Goal: Transaction & Acquisition: Download file/media

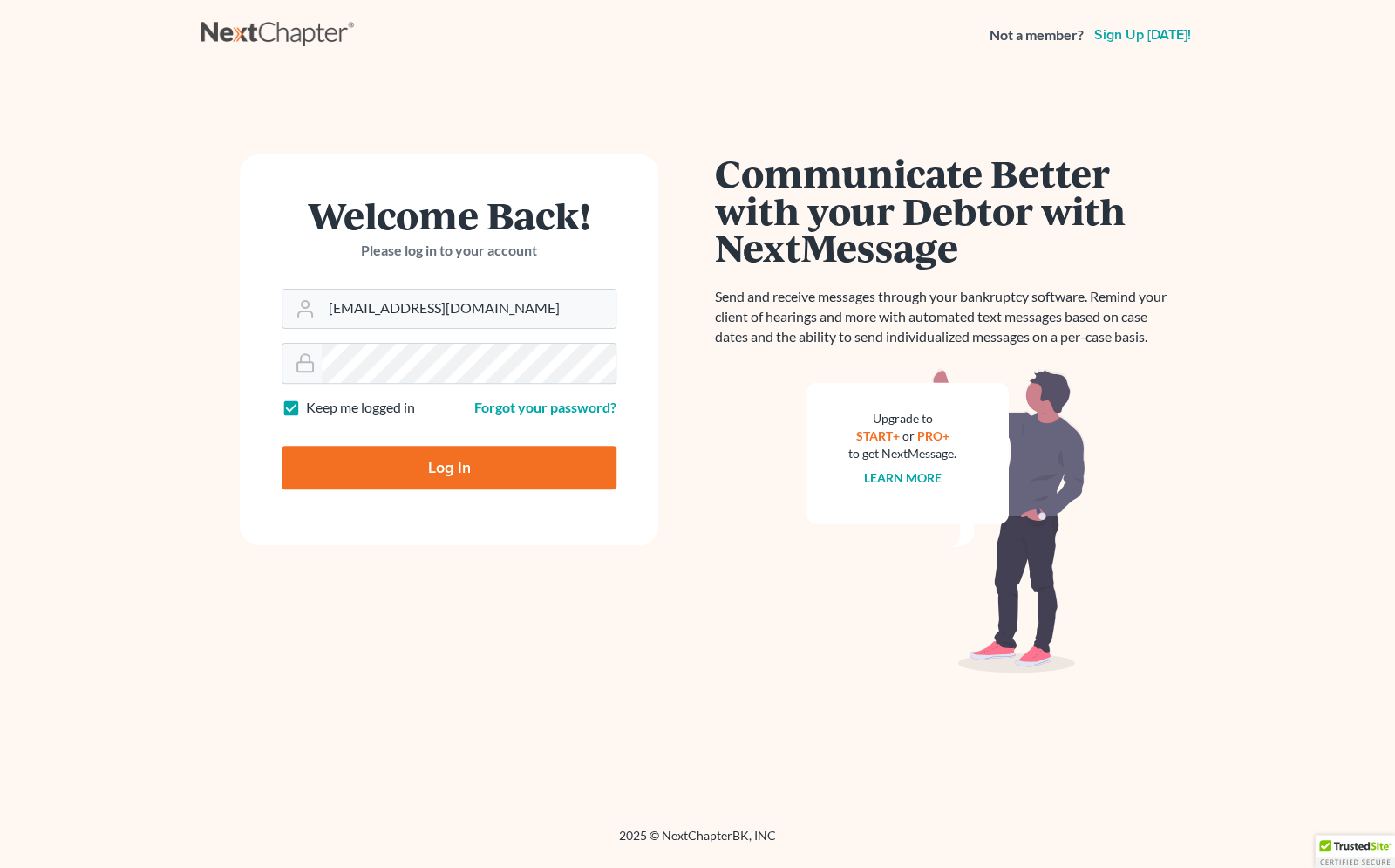
click at [467, 476] on input "Log In" at bounding box center [448, 467] width 335 height 43
type input "Thinking..."
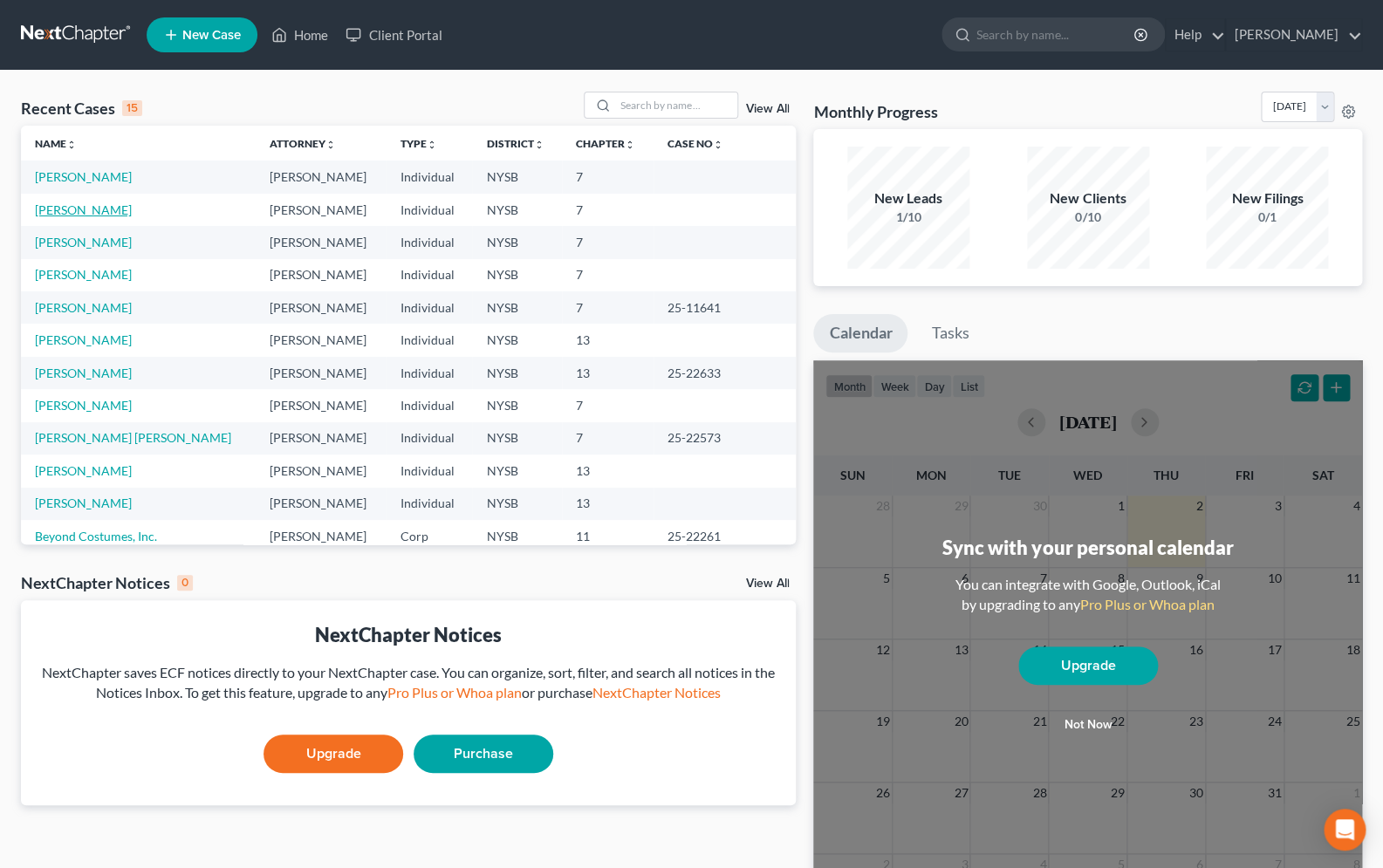
click at [89, 215] on link "[PERSON_NAME]" at bounding box center [83, 209] width 97 height 15
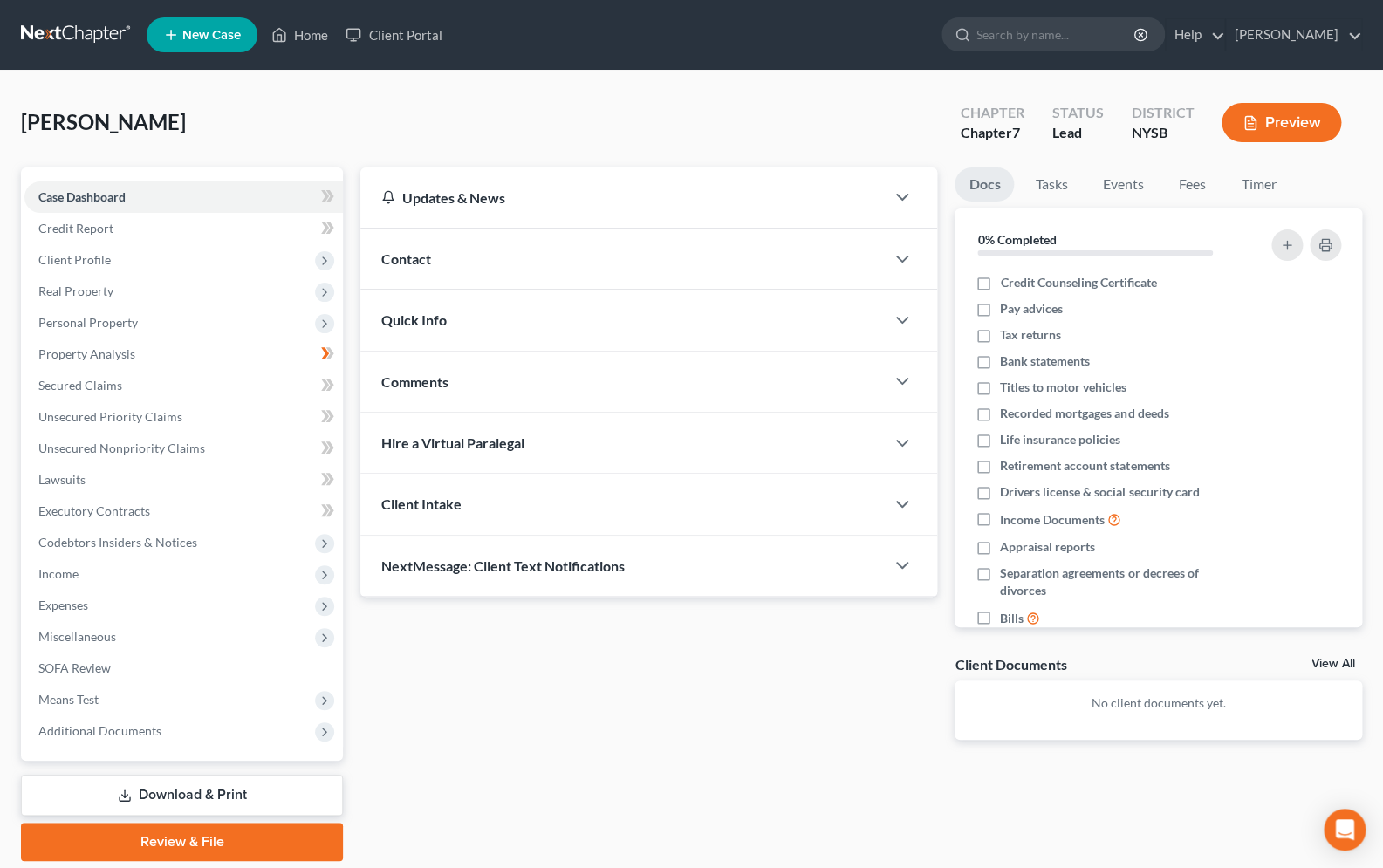
click at [205, 781] on link "Download & Print" at bounding box center [182, 795] width 322 height 41
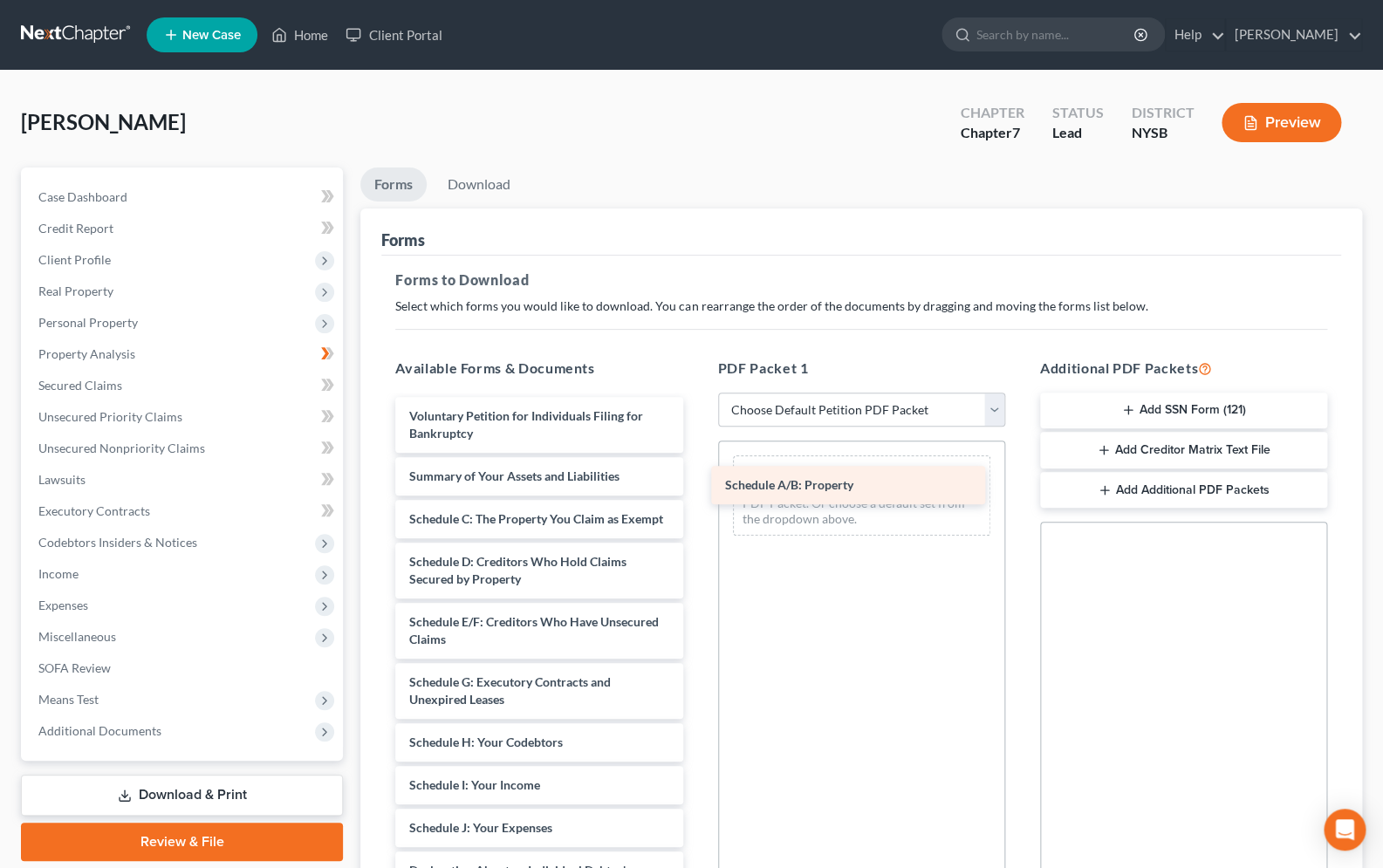
drag, startPoint x: 521, startPoint y: 521, endPoint x: 836, endPoint y: 488, distance: 316.7
click at [696, 488] on div "Schedule A/B: Property Voluntary Petition for Individuals Filing for Bankruptcy…" at bounding box center [538, 836] width 315 height 880
click at [836, 488] on span "Schedule A/B: Property" at bounding box center [789, 485] width 128 height 15
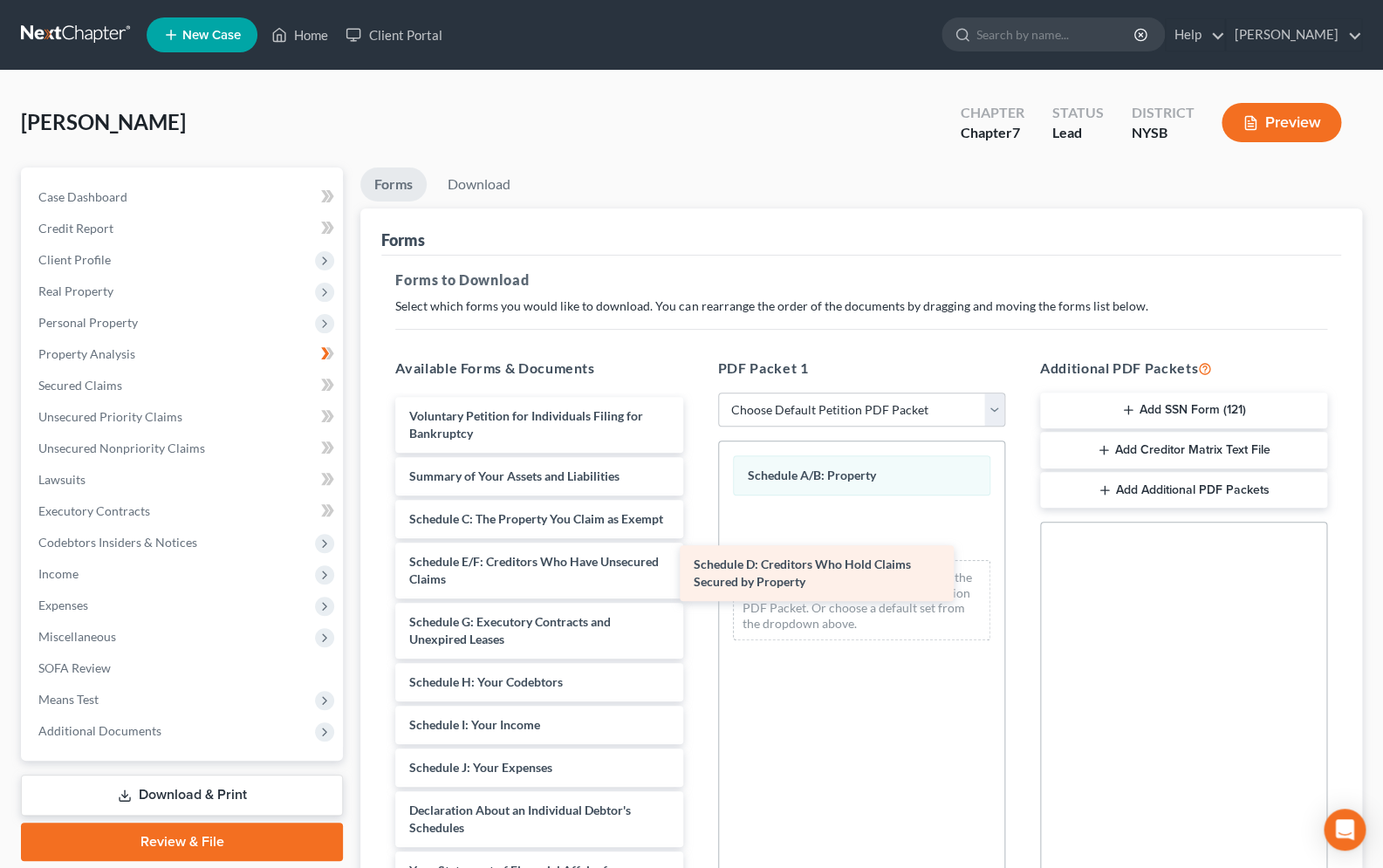
drag, startPoint x: 542, startPoint y: 573, endPoint x: 859, endPoint y: 550, distance: 317.8
click at [696, 550] on div "Schedule D: Creditors Who Hold Claims Secured by Property Voluntary Petition fo…" at bounding box center [538, 806] width 315 height 819
click at [859, 550] on div "Schedule D: Creditors Who Hold Claims Secured by Property" at bounding box center [816, 572] width 274 height 56
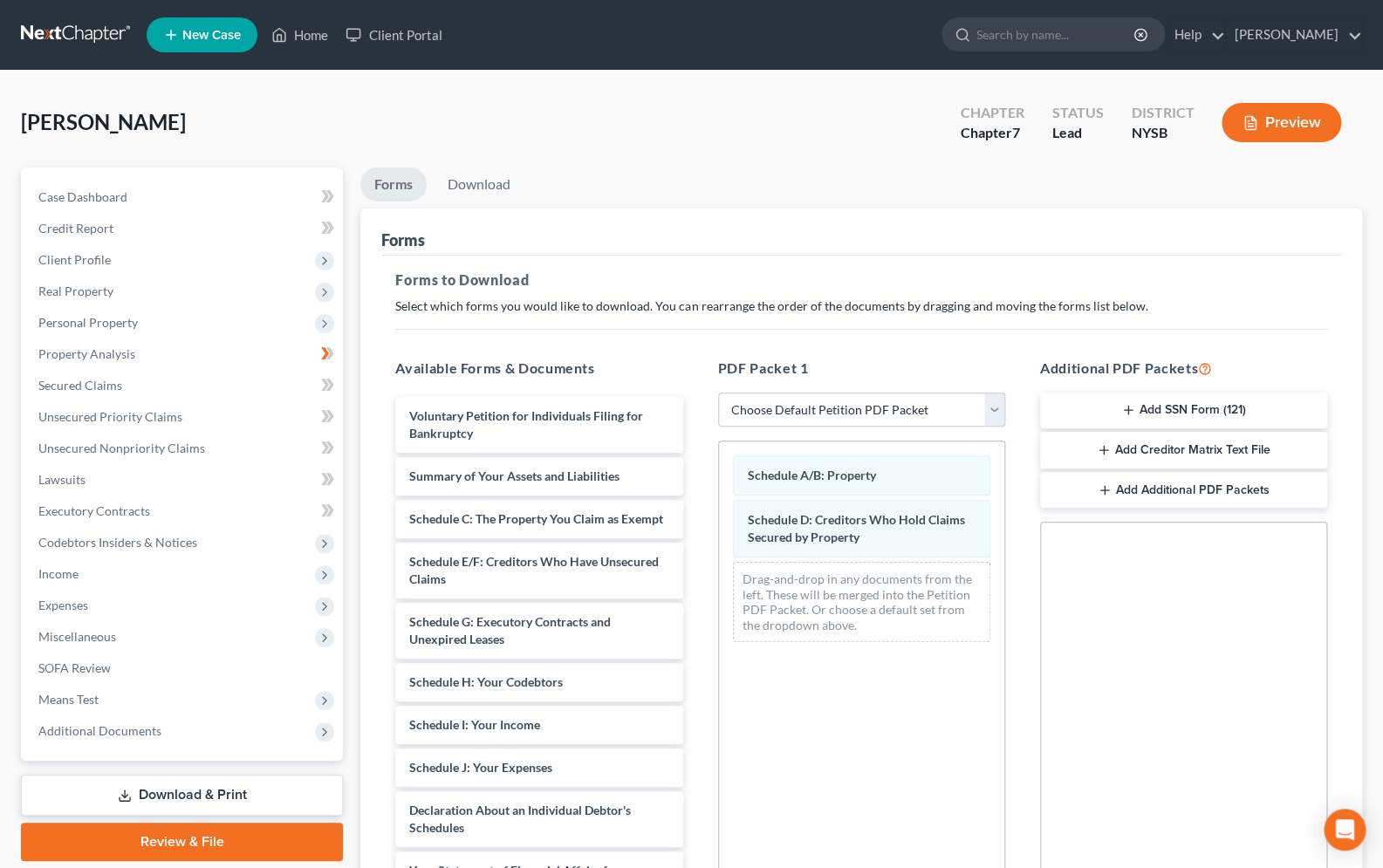
click at [859, 550] on div "Schedule D: Creditors Who Hold Claims Secured by Property" at bounding box center [861, 528] width 257 height 58
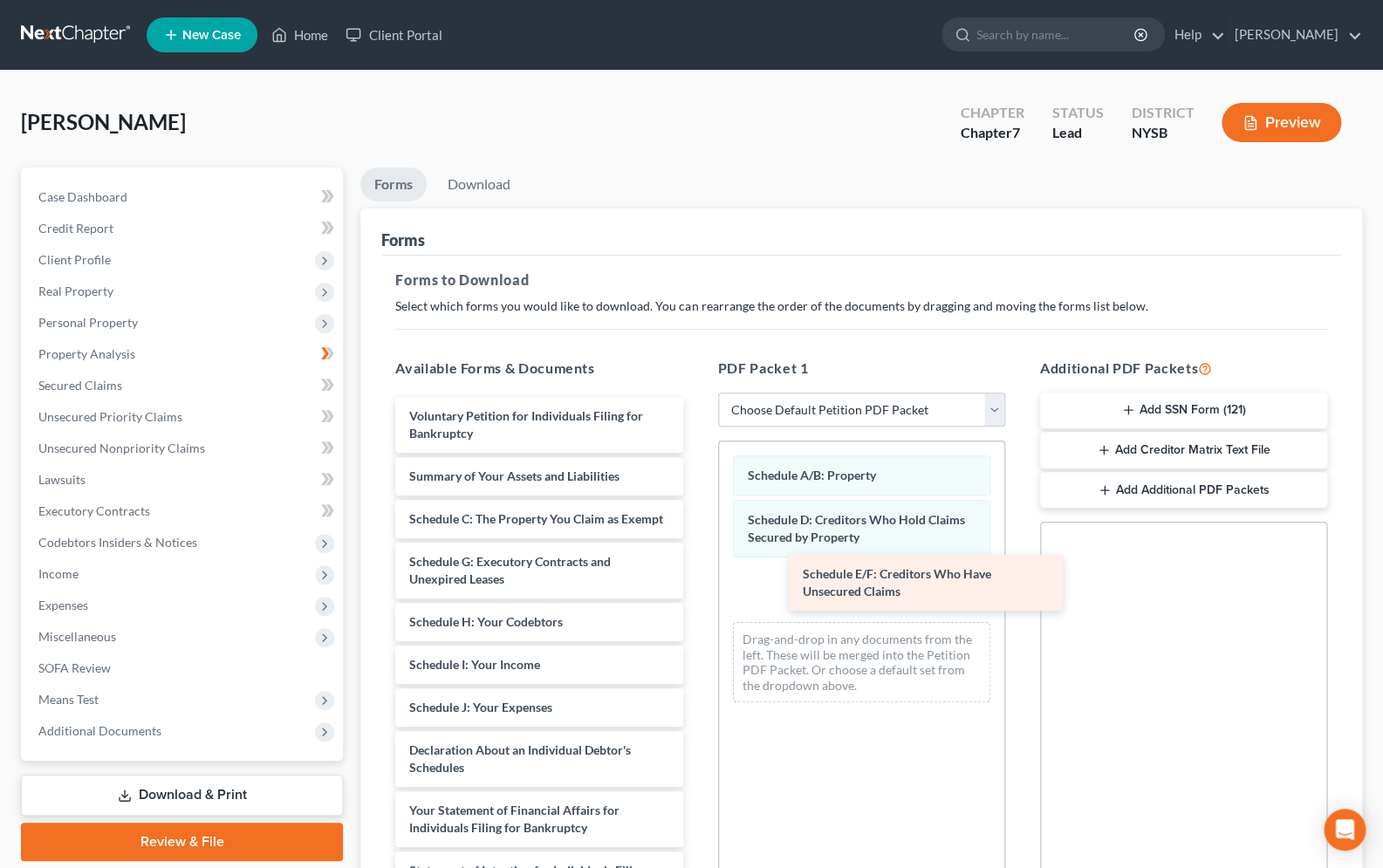
drag, startPoint x: 547, startPoint y: 596, endPoint x: 940, endPoint y: 593, distance: 393.0
click at [696, 593] on div "Schedule E/F: Creditors Who Have Unsecured Claims Voluntary Petition for Indivi…" at bounding box center [538, 776] width 315 height 759
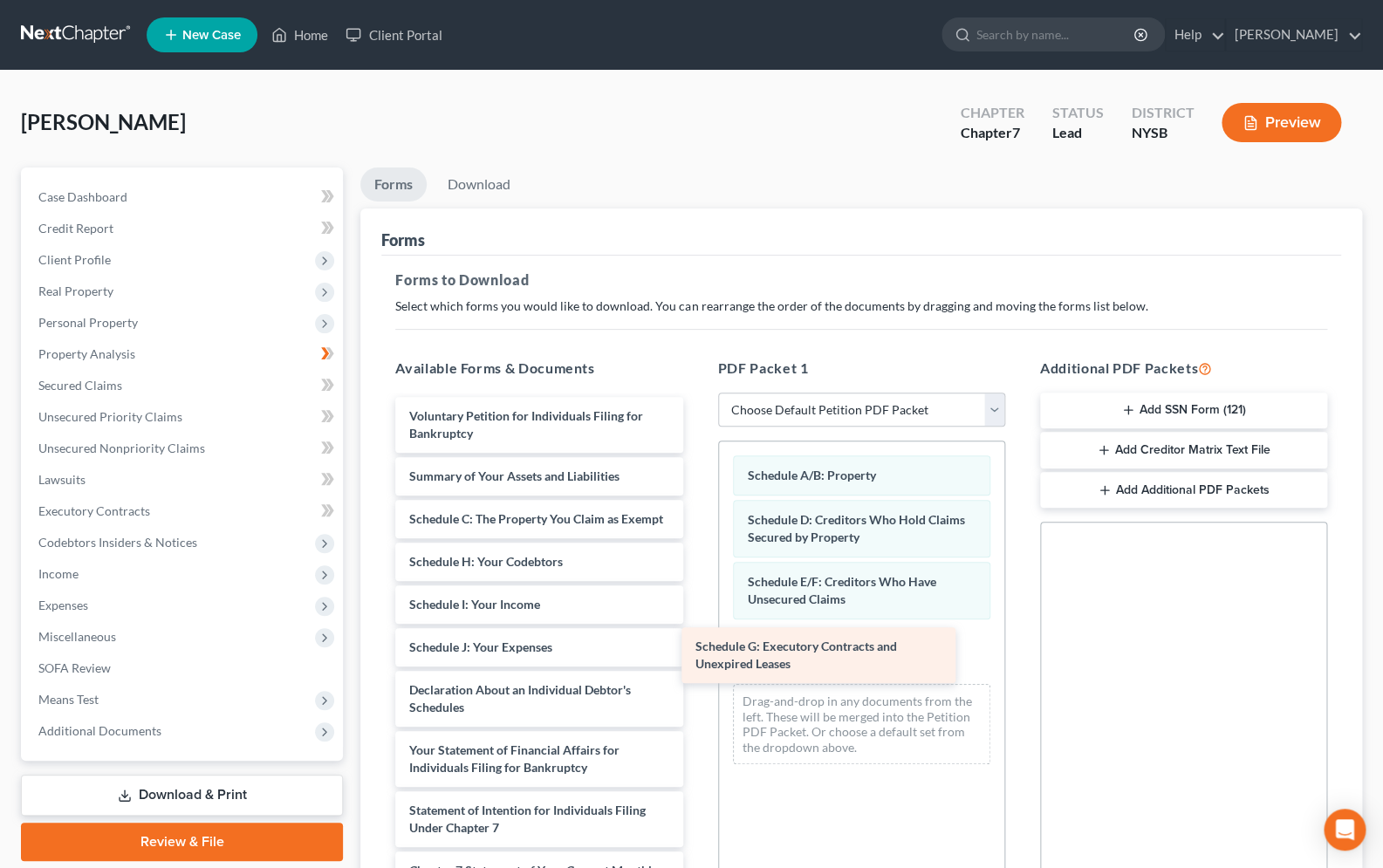
drag, startPoint x: 504, startPoint y: 588, endPoint x: 778, endPoint y: 645, distance: 279.9
click at [696, 657] on div "Schedule G: Executory Contracts and Unexpired Leases Voluntary Petition for Ind…" at bounding box center [538, 746] width 315 height 698
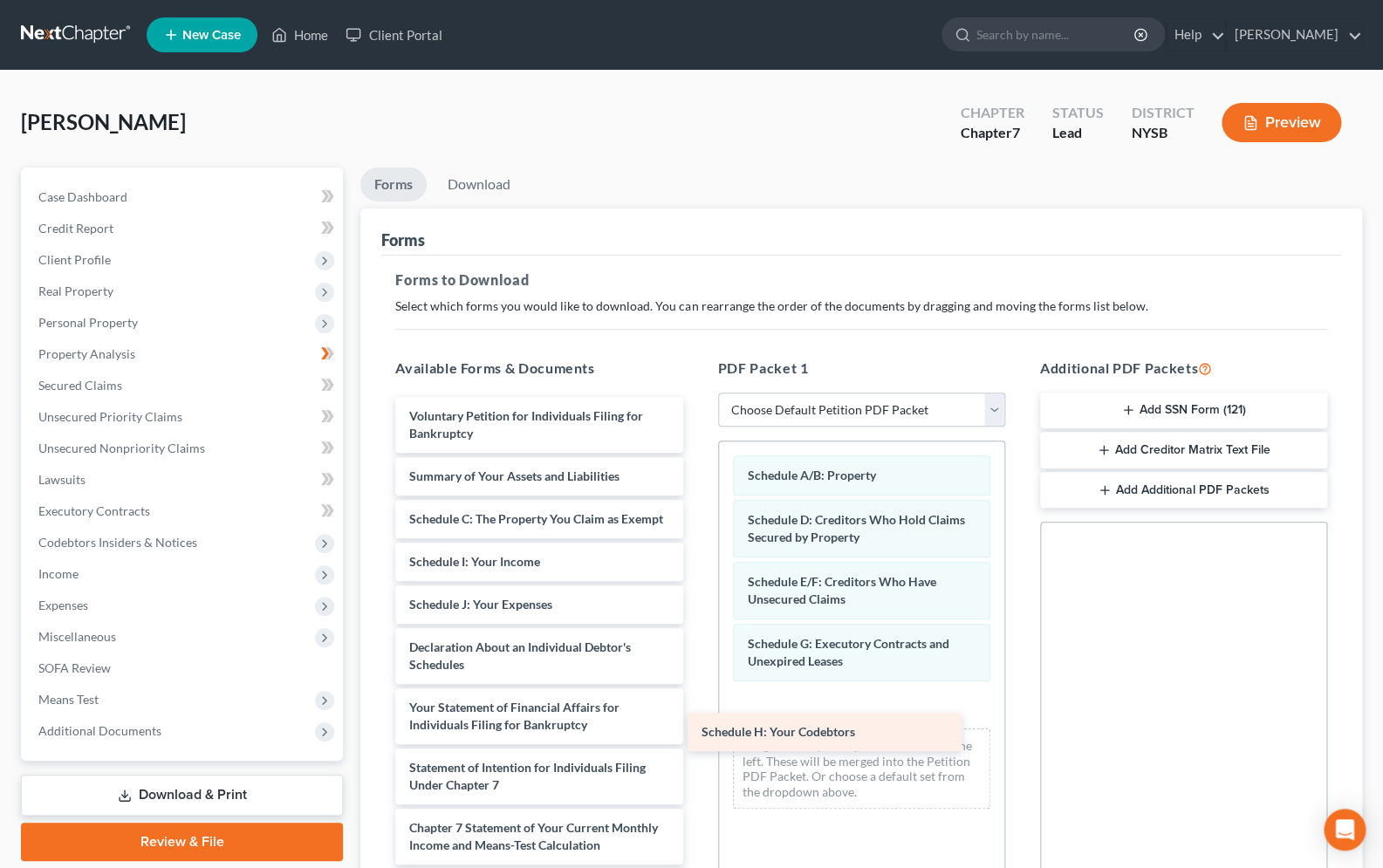
drag, startPoint x: 538, startPoint y: 574, endPoint x: 835, endPoint y: 725, distance: 333.2
click at [696, 725] on div "Schedule H: Your Codebtors Voluntary Petition for Individuals Filing for Bankru…" at bounding box center [538, 724] width 315 height 656
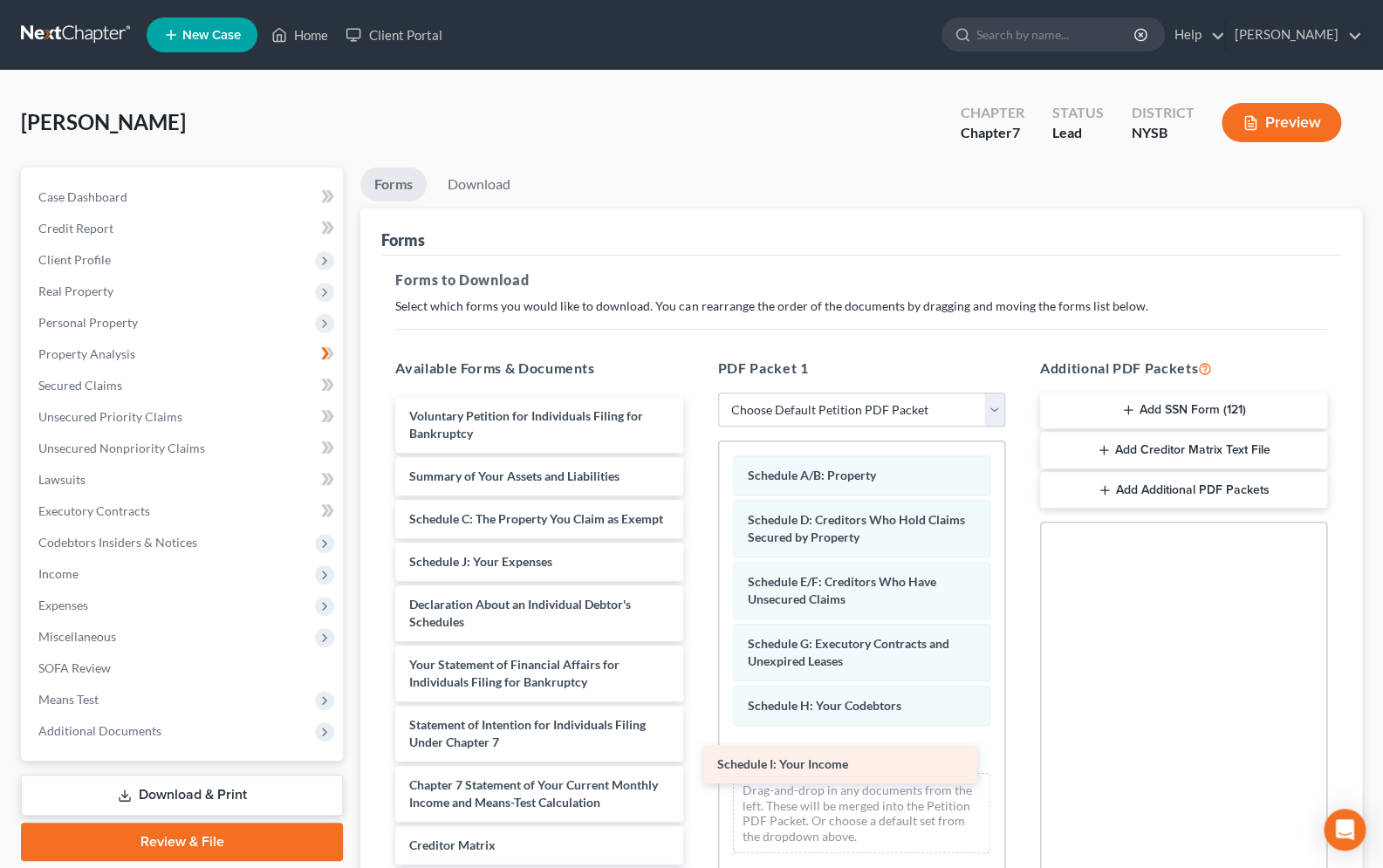
drag, startPoint x: 532, startPoint y: 572, endPoint x: 841, endPoint y: 758, distance: 360.7
click at [696, 758] on div "Schedule I: Your Income Voluntary Petition for Individuals Filing for Bankruptc…" at bounding box center [538, 703] width 315 height 613
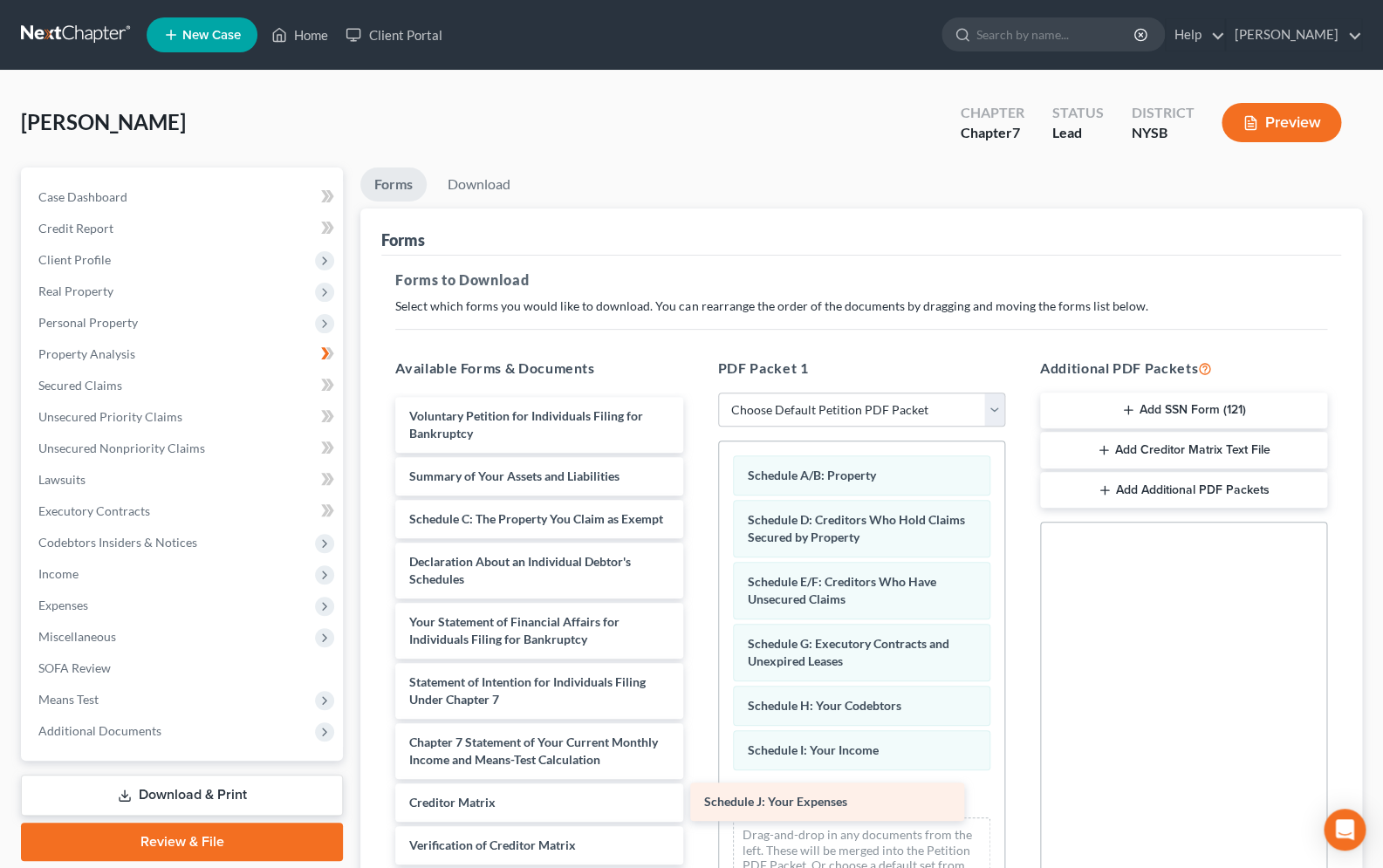
drag, startPoint x: 566, startPoint y: 587, endPoint x: 861, endPoint y: 811, distance: 370.4
click at [696, 811] on div "Schedule J: Your Expenses Voluntary Petition for Individuals Filing for Bankrup…" at bounding box center [538, 682] width 315 height 571
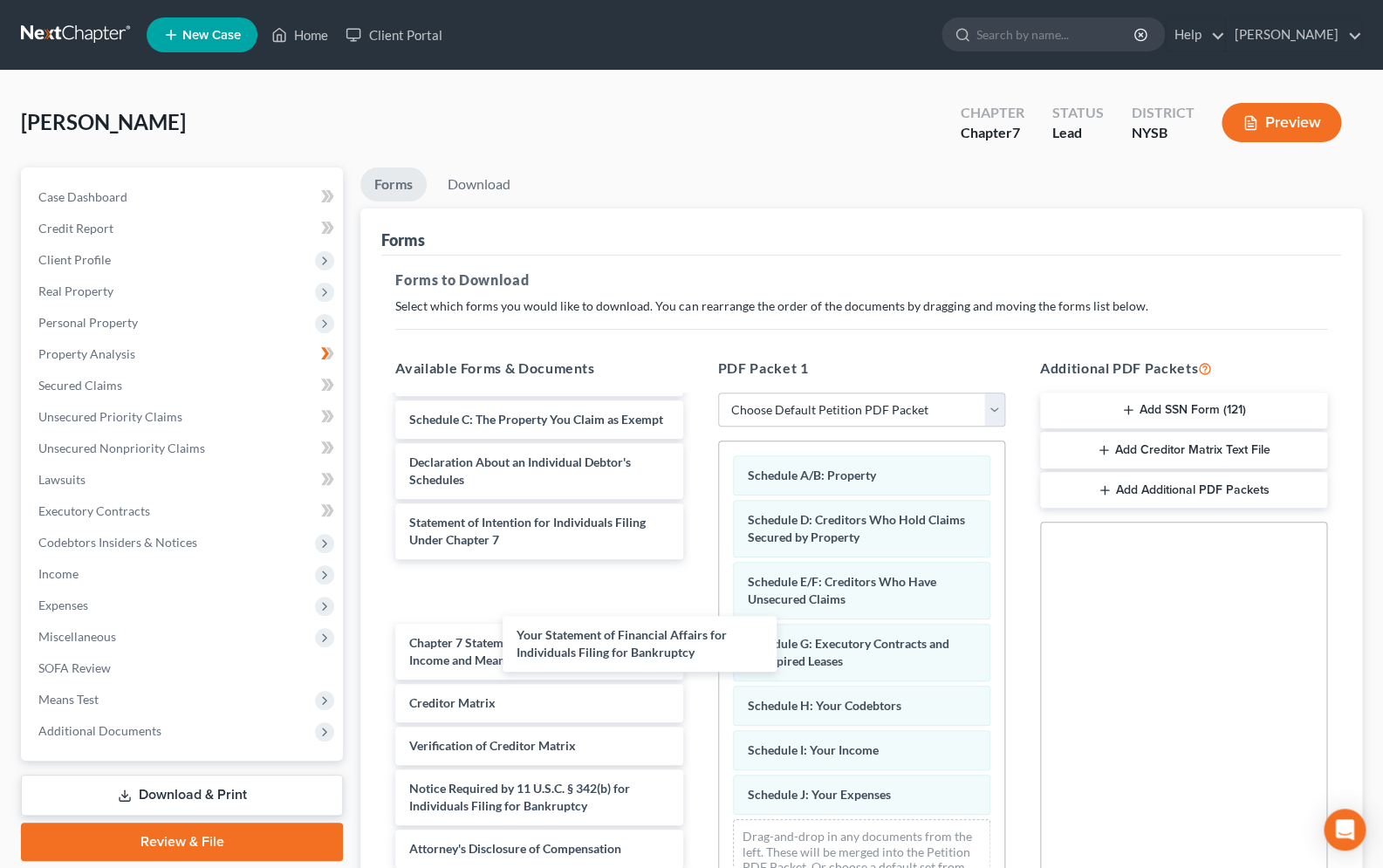
scroll to position [57, 0]
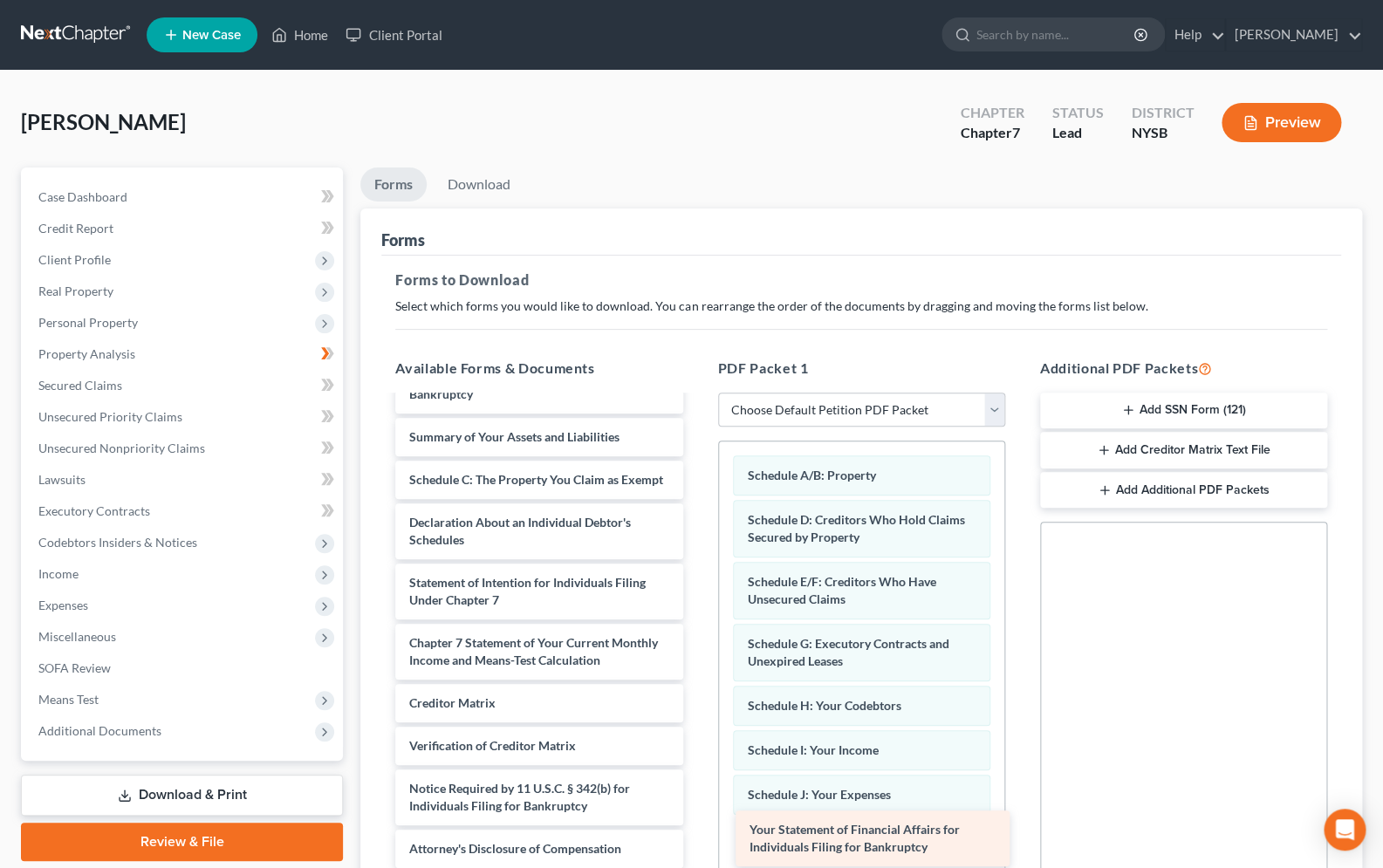
drag, startPoint x: 536, startPoint y: 534, endPoint x: 877, endPoint y: 843, distance: 460.2
click at [696, 843] on div "Your Statement of Financial Affairs for Individuals Filing for Bankruptcy Volun…" at bounding box center [538, 612] width 315 height 510
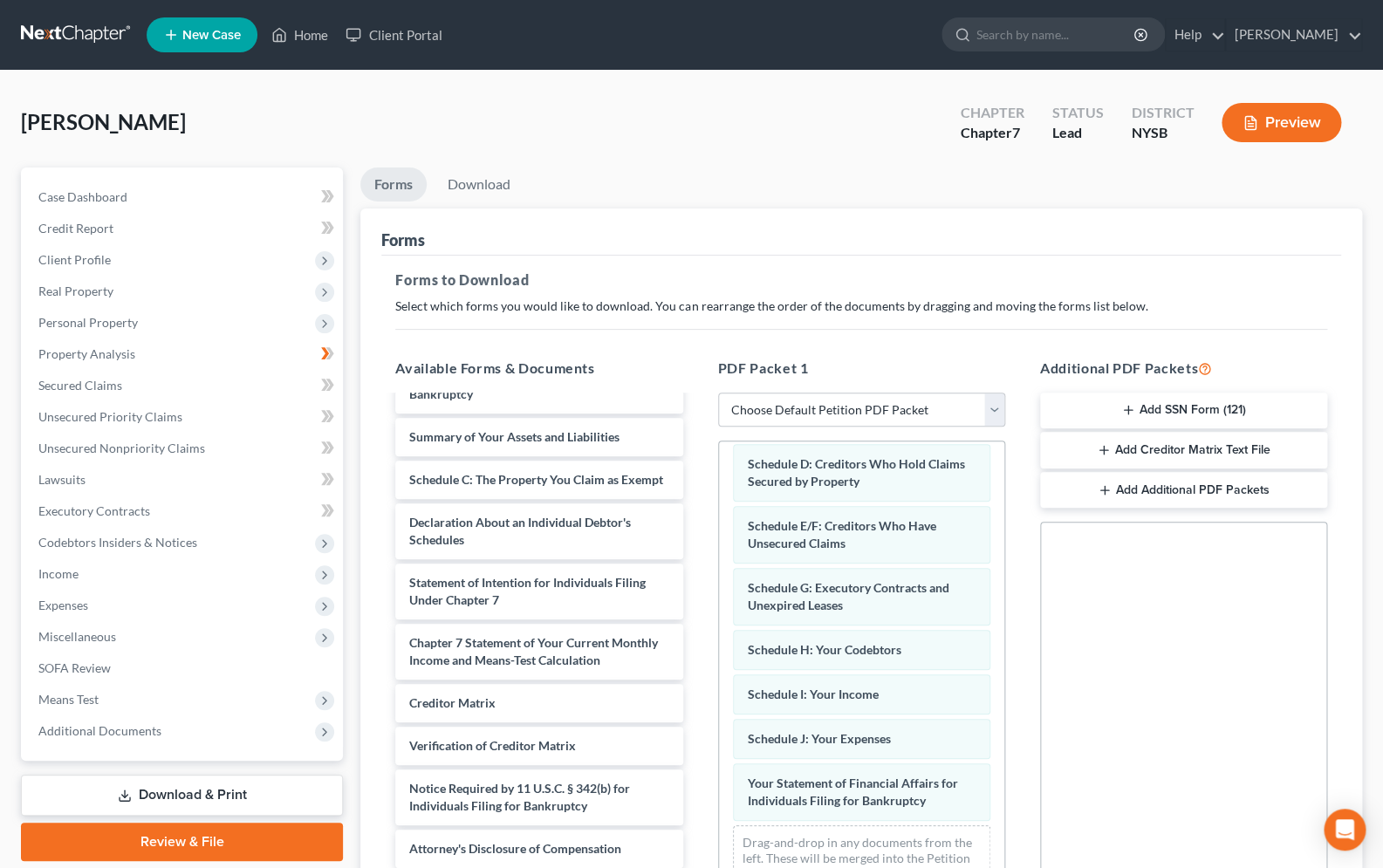
scroll to position [209, 0]
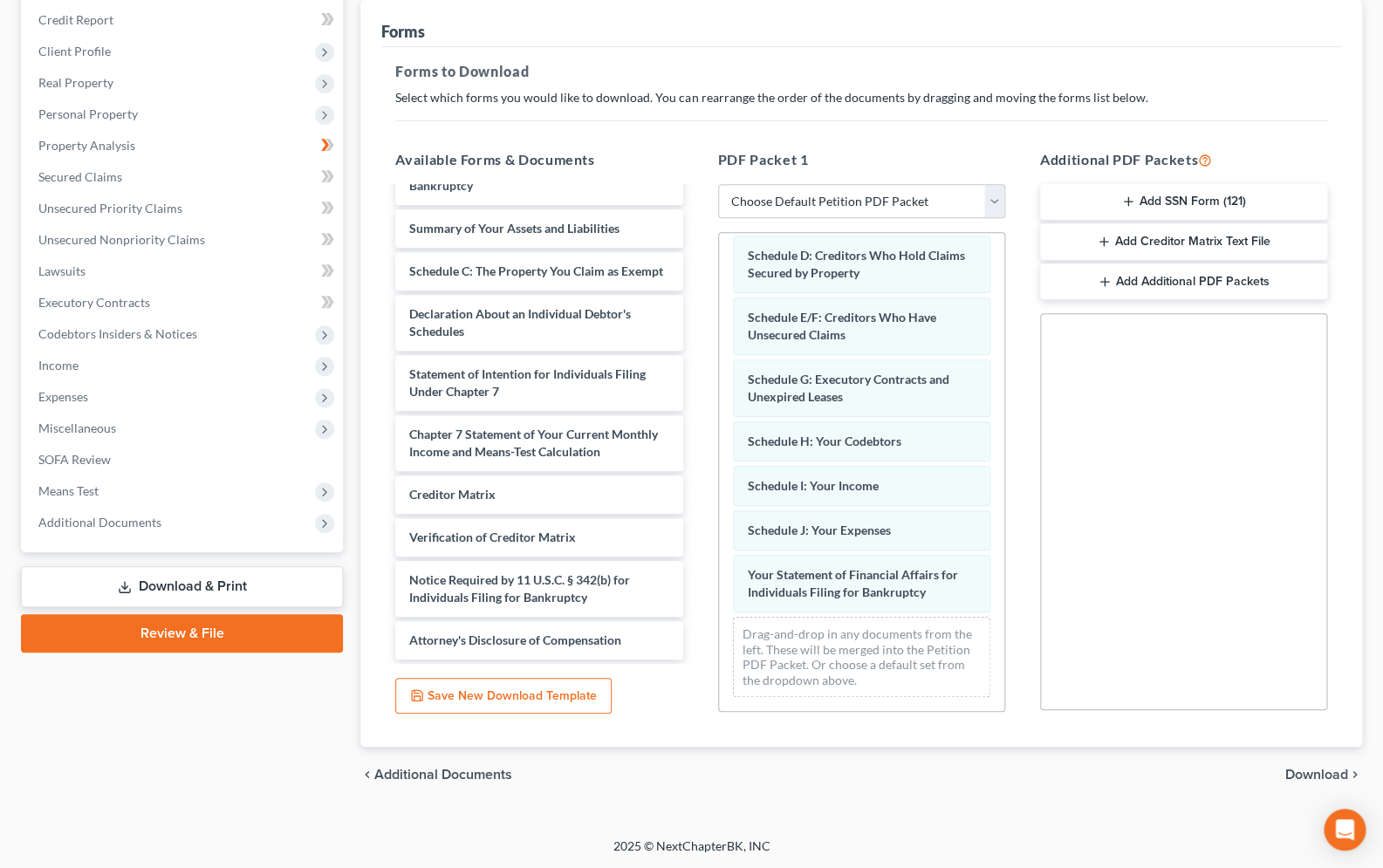
click at [1308, 770] on span "Download" at bounding box center [1316, 775] width 63 height 14
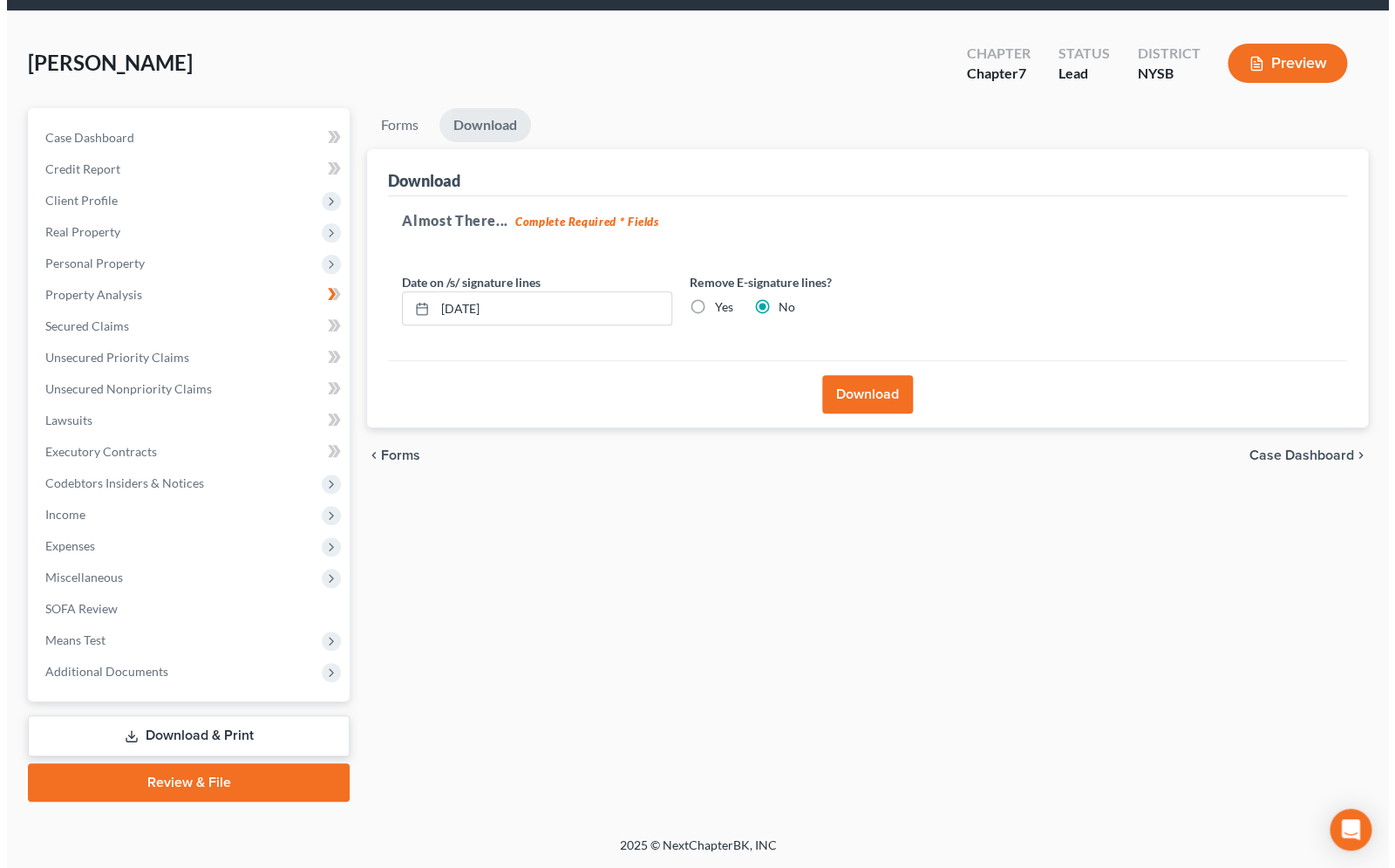
scroll to position [58, 0]
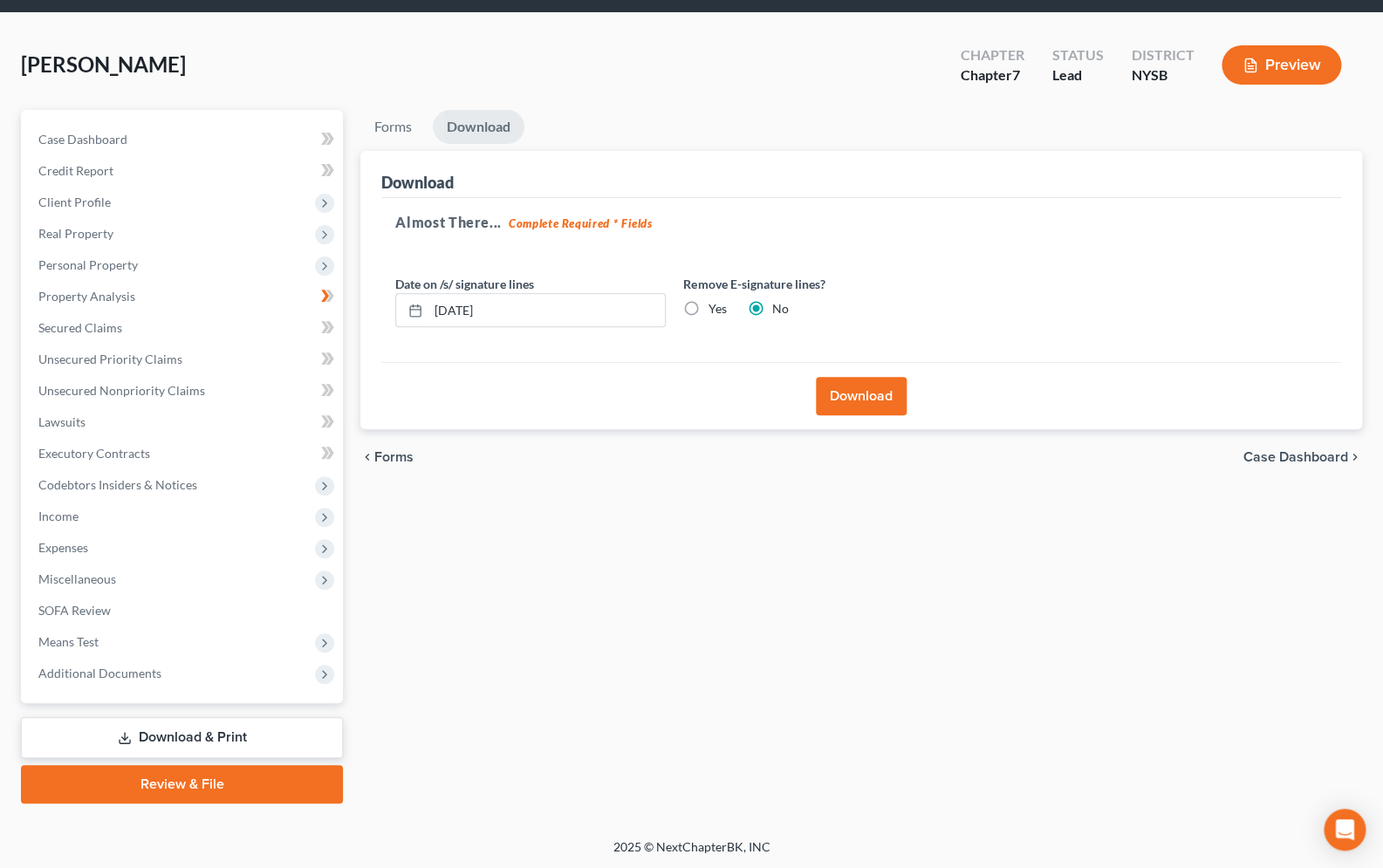
click at [707, 307] on label "Yes" at bounding box center [716, 309] width 19 height 18
click at [715, 307] on input "Yes" at bounding box center [720, 305] width 12 height 12
radio input "true"
radio input "false"
click at [844, 391] on button "Download" at bounding box center [861, 396] width 91 height 38
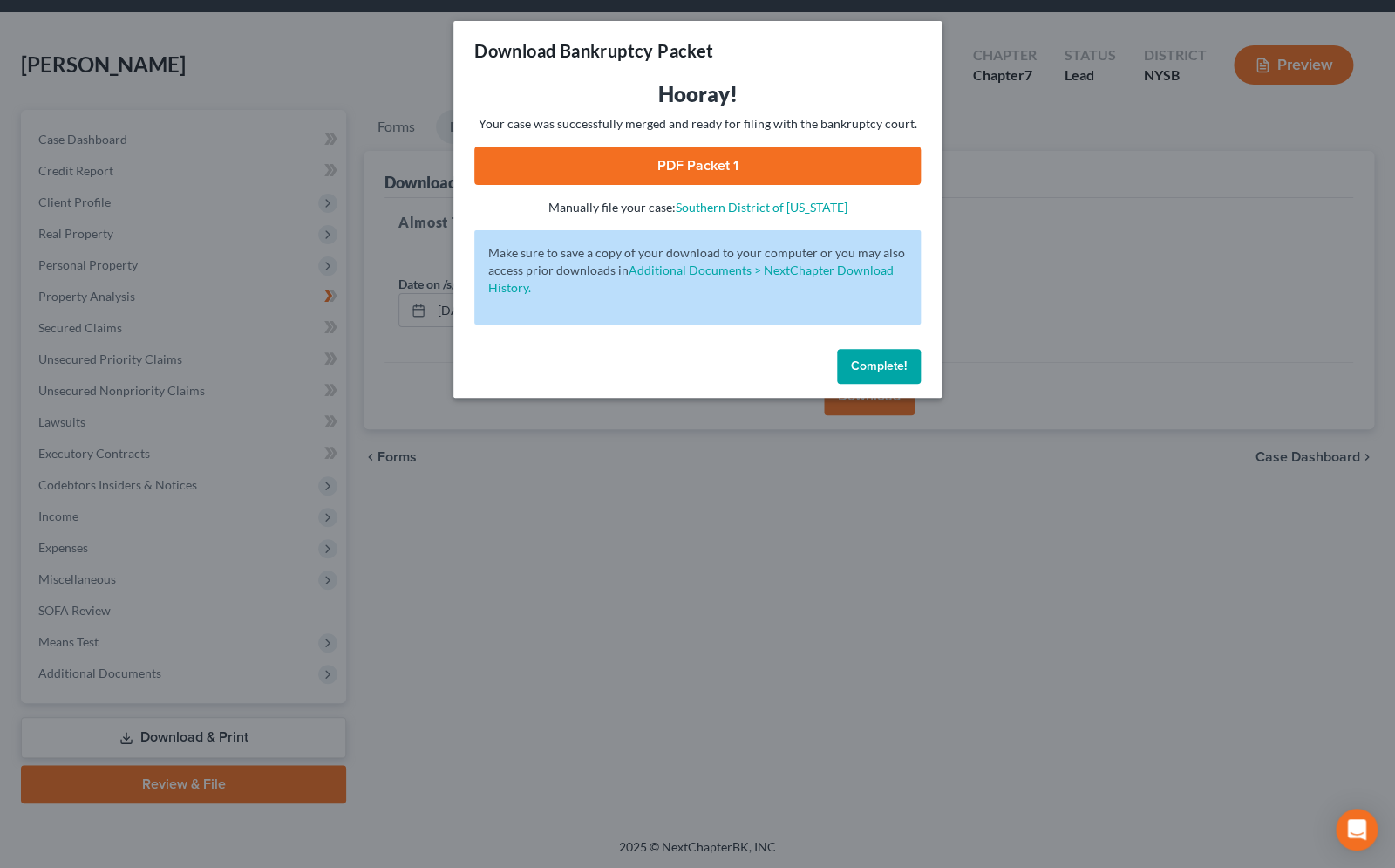
click at [708, 149] on link "PDF Packet 1" at bounding box center [698, 165] width 446 height 38
